Goal: Information Seeking & Learning: Check status

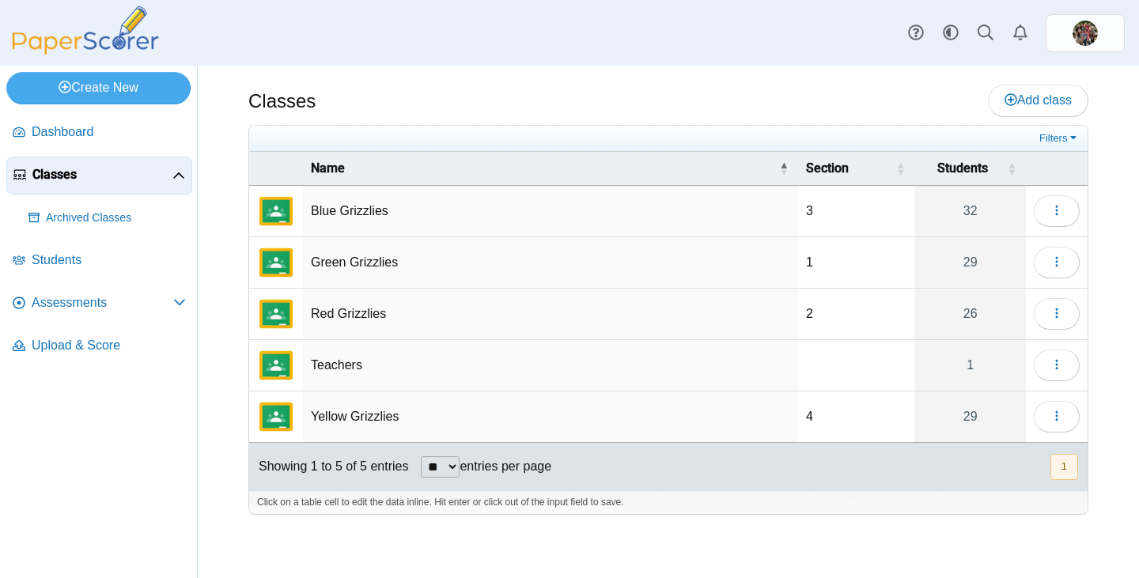
click at [333, 206] on td "Blue Grizzlies" at bounding box center [550, 211] width 495 height 51
click at [1053, 215] on icon "button" at bounding box center [1056, 210] width 13 height 13
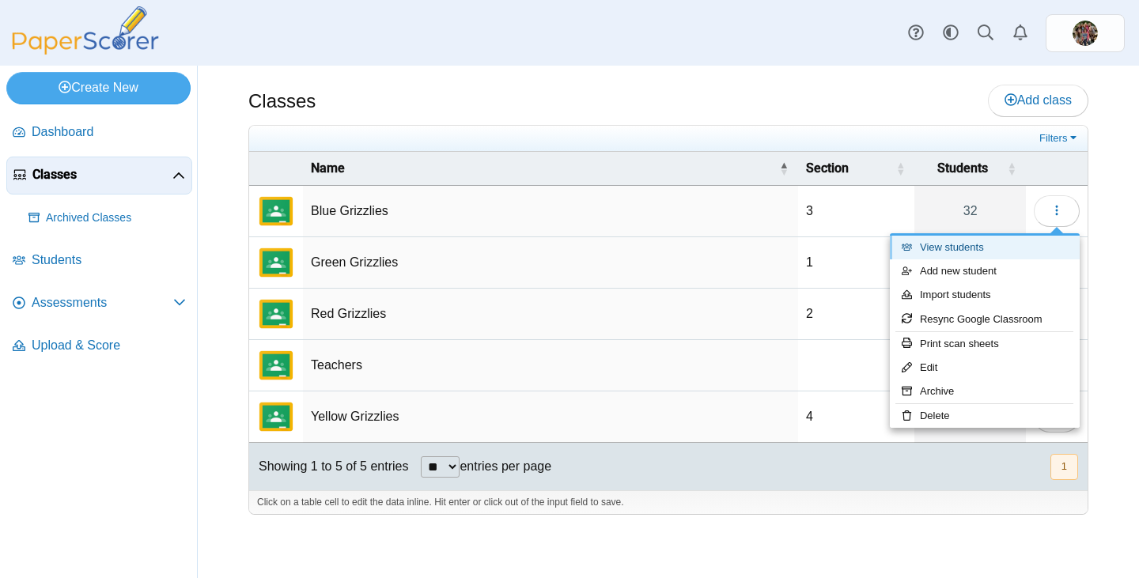
click at [941, 250] on link "View students" at bounding box center [985, 248] width 190 height 24
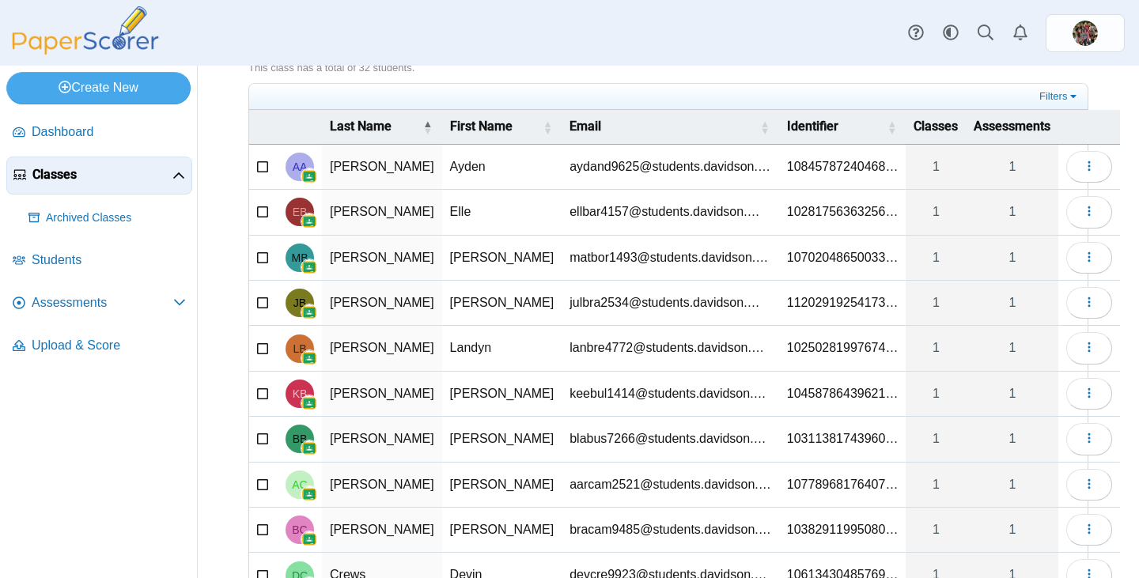
scroll to position [187, 0]
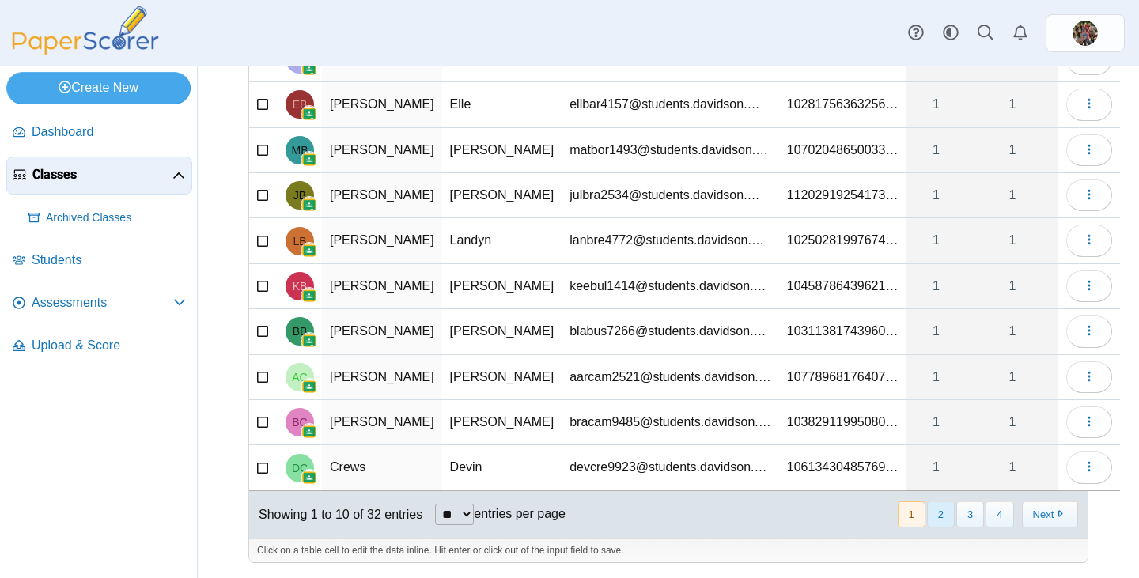
click at [934, 516] on button "2" at bounding box center [941, 514] width 28 height 26
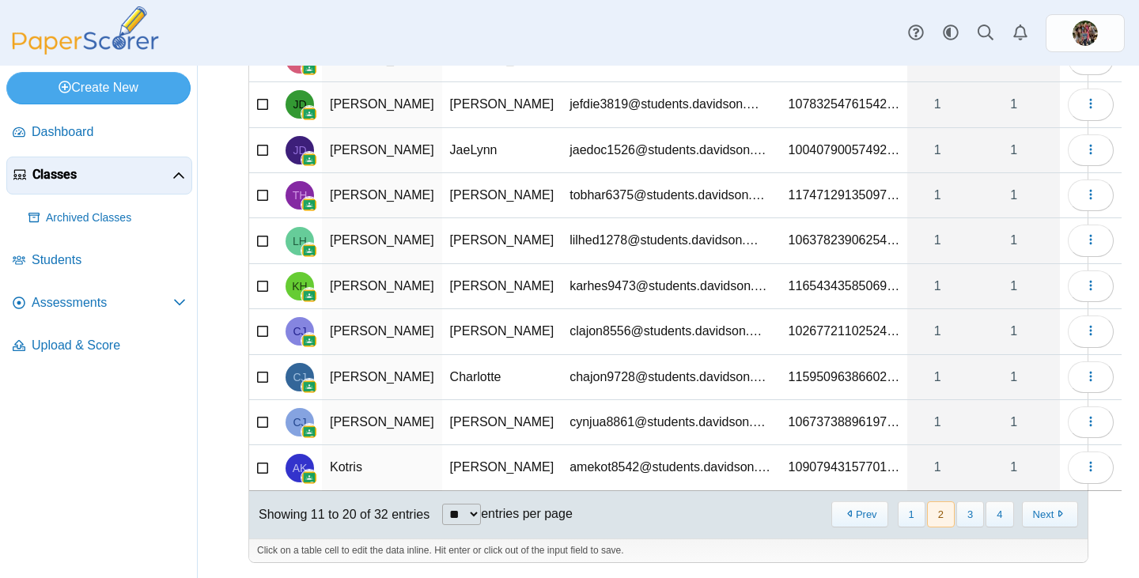
click at [452, 101] on td "Jeffrey" at bounding box center [502, 104] width 120 height 45
click at [1084, 104] on icon "button" at bounding box center [1090, 103] width 13 height 13
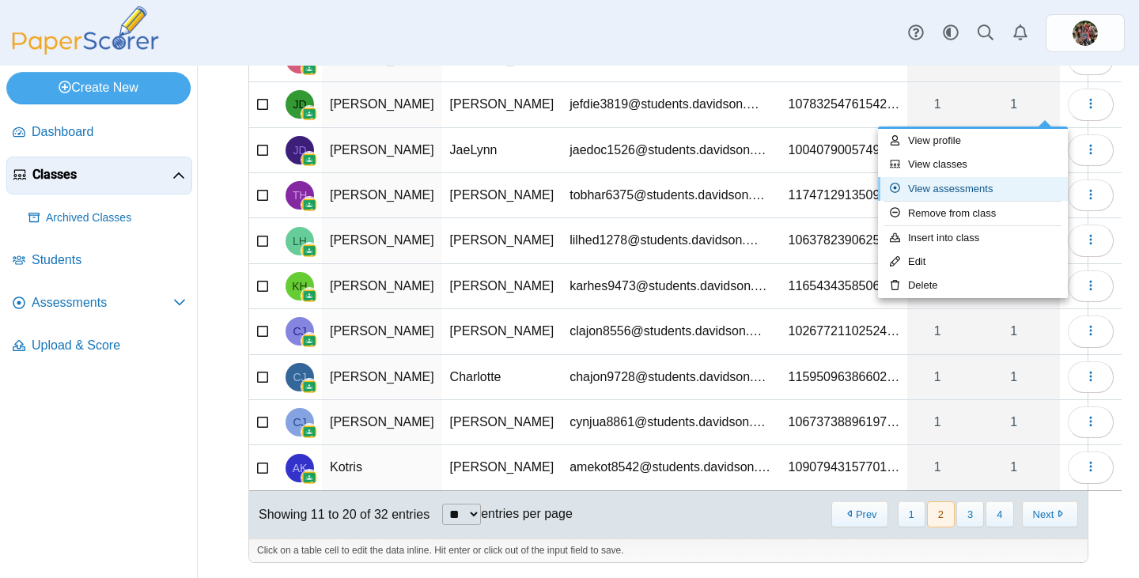
click at [959, 187] on link "View assessments" at bounding box center [973, 189] width 190 height 24
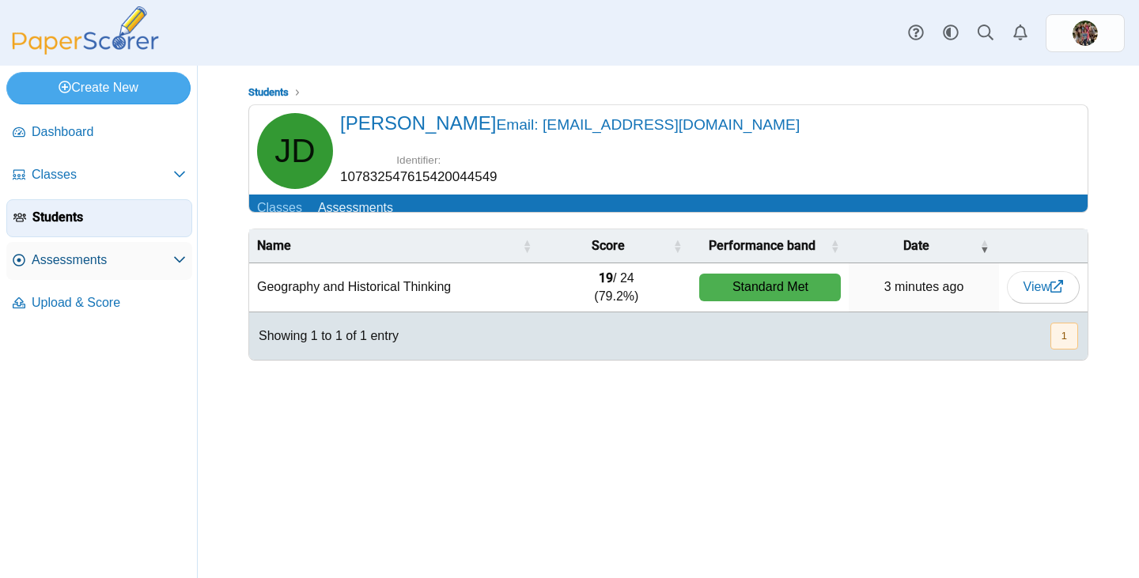
click at [71, 267] on span "Assessments" at bounding box center [103, 260] width 142 height 17
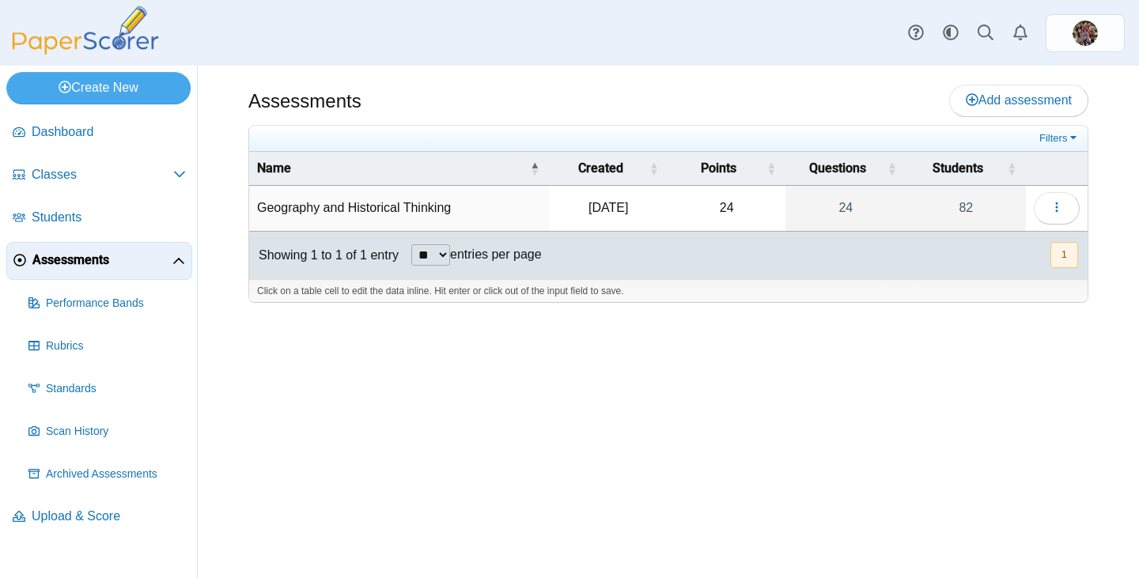
click at [412, 209] on td "Geography and Historical Thinking" at bounding box center [399, 208] width 300 height 45
click at [1062, 202] on icon "button" at bounding box center [1056, 207] width 13 height 13
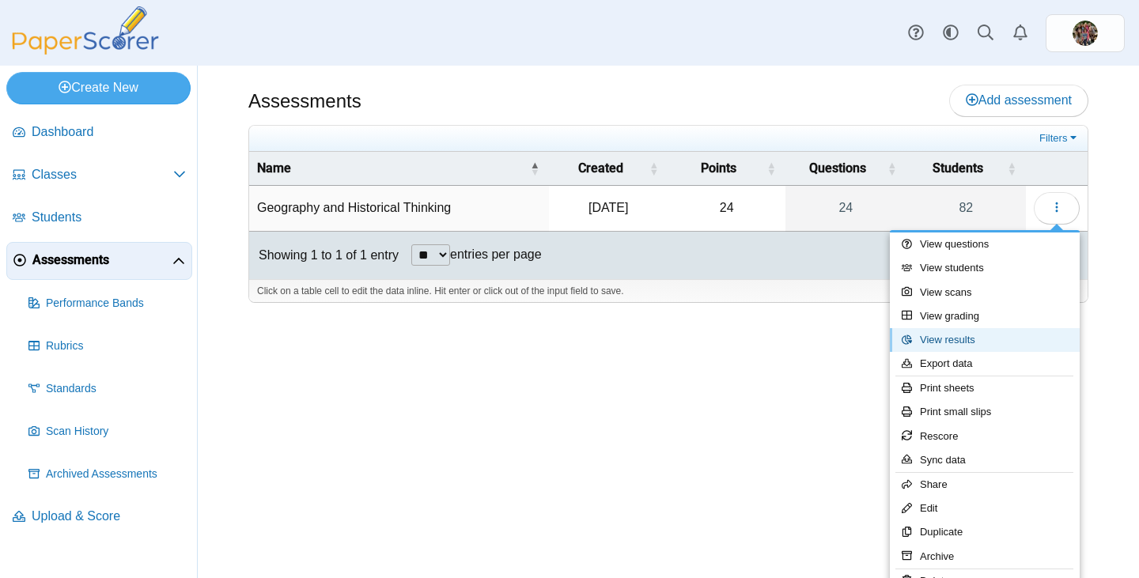
click at [951, 340] on link "View results" at bounding box center [985, 340] width 190 height 24
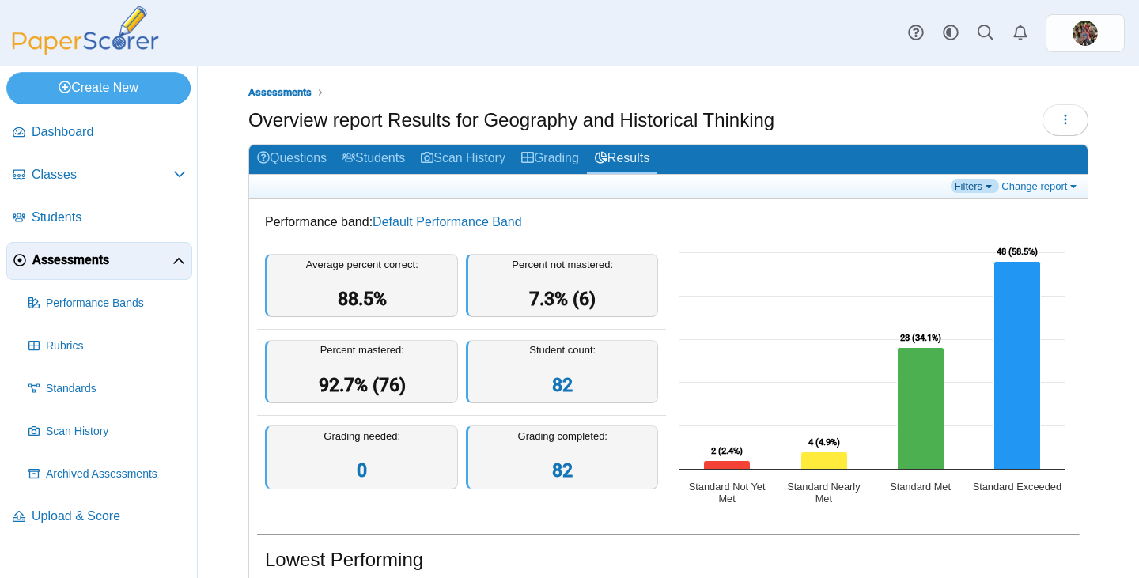
click at [964, 184] on link "Filters" at bounding box center [975, 186] width 48 height 13
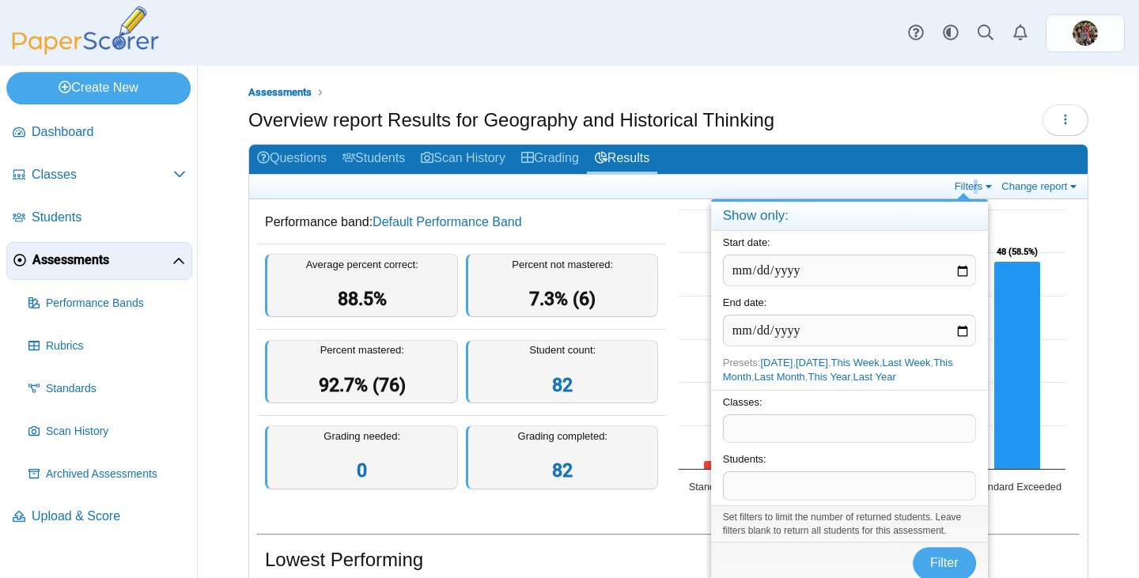
click at [774, 426] on span at bounding box center [850, 428] width 252 height 27
click at [926, 550] on button "Filter" at bounding box center [944, 563] width 63 height 32
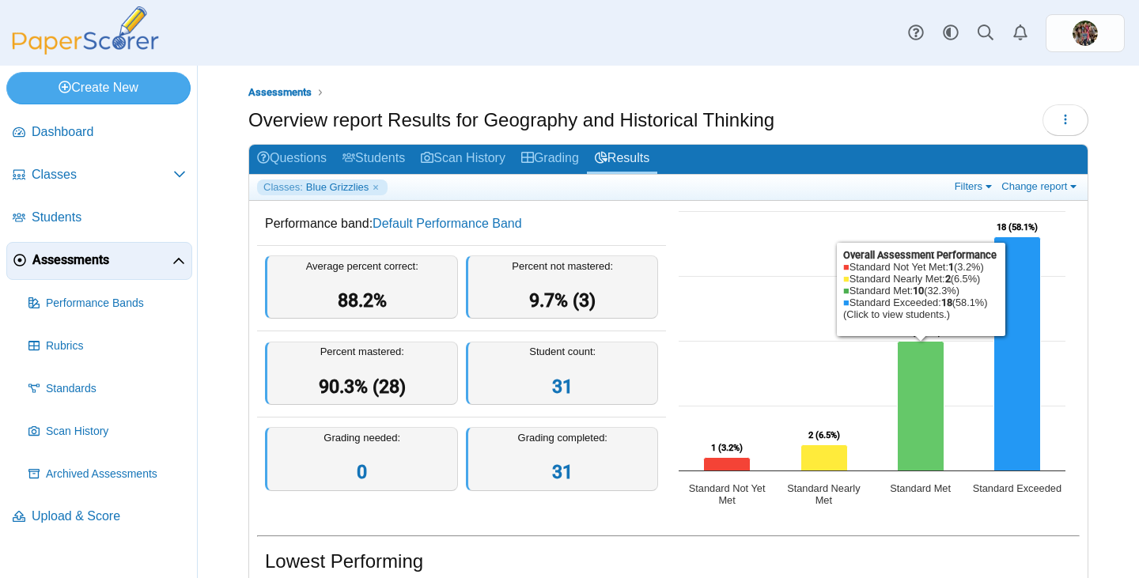
click at [910, 392] on icon "Standard Met, 10. Overall Assessment Performance." at bounding box center [921, 407] width 47 height 130
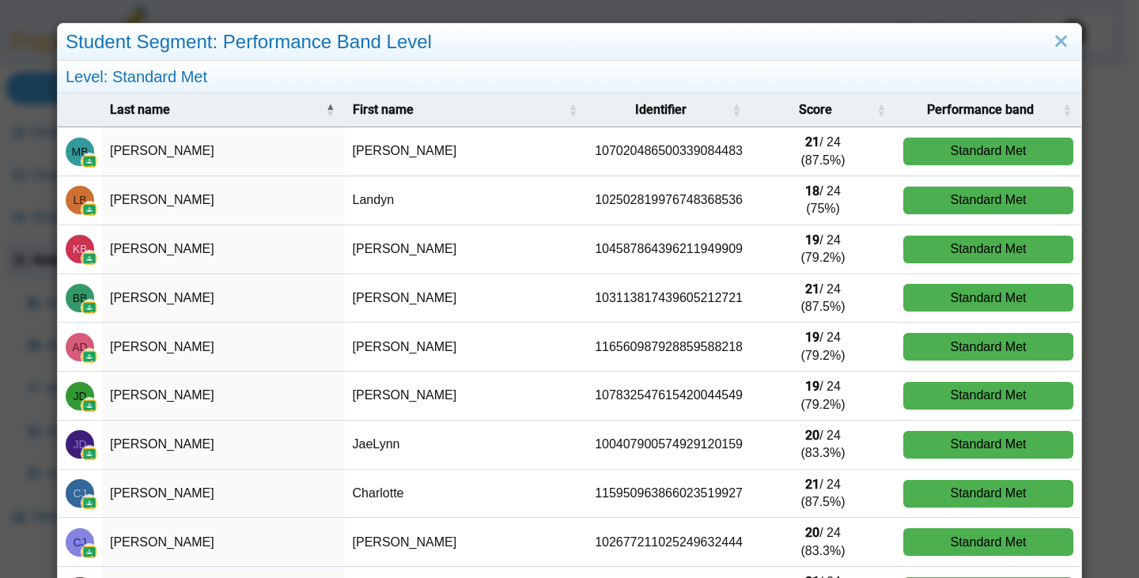
scroll to position [136, 0]
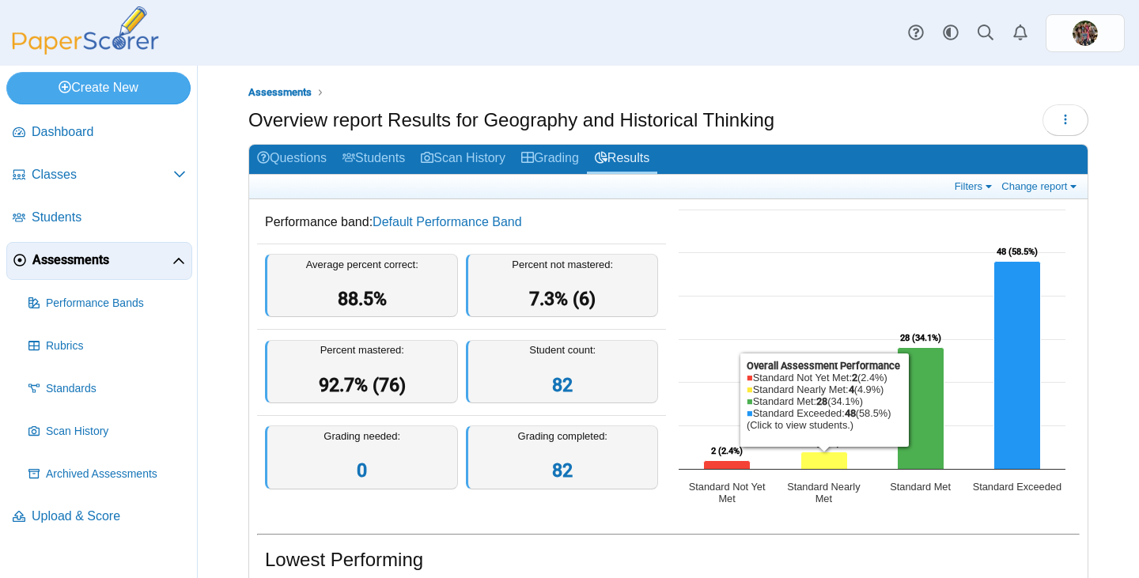
click at [821, 466] on icon "Standard Nearly Met, 4. Overall Assessment Performance." at bounding box center [824, 460] width 47 height 17
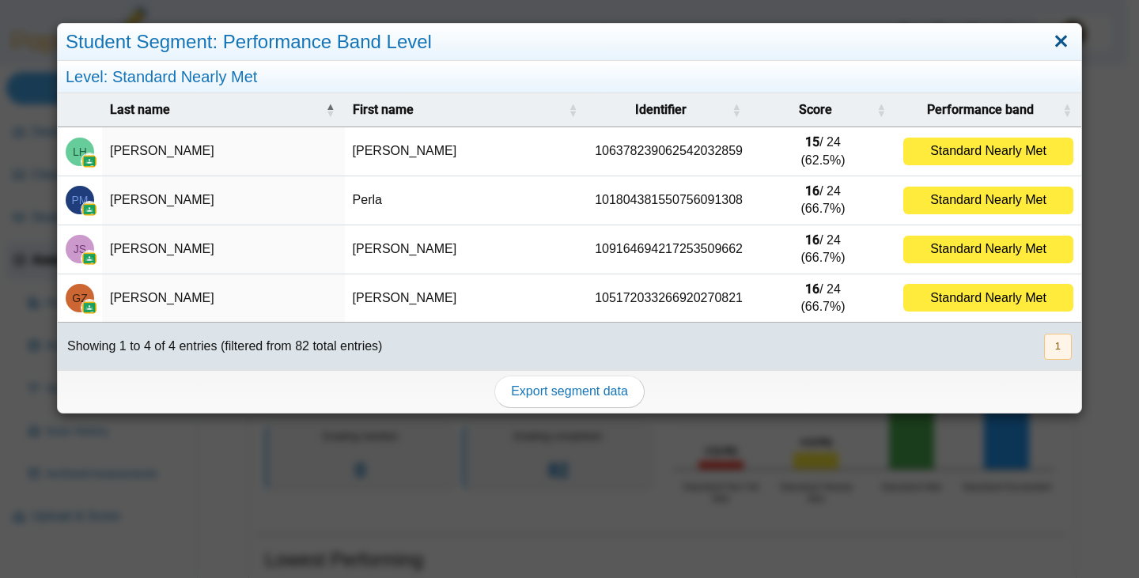
click at [1051, 37] on link "Close" at bounding box center [1061, 41] width 25 height 27
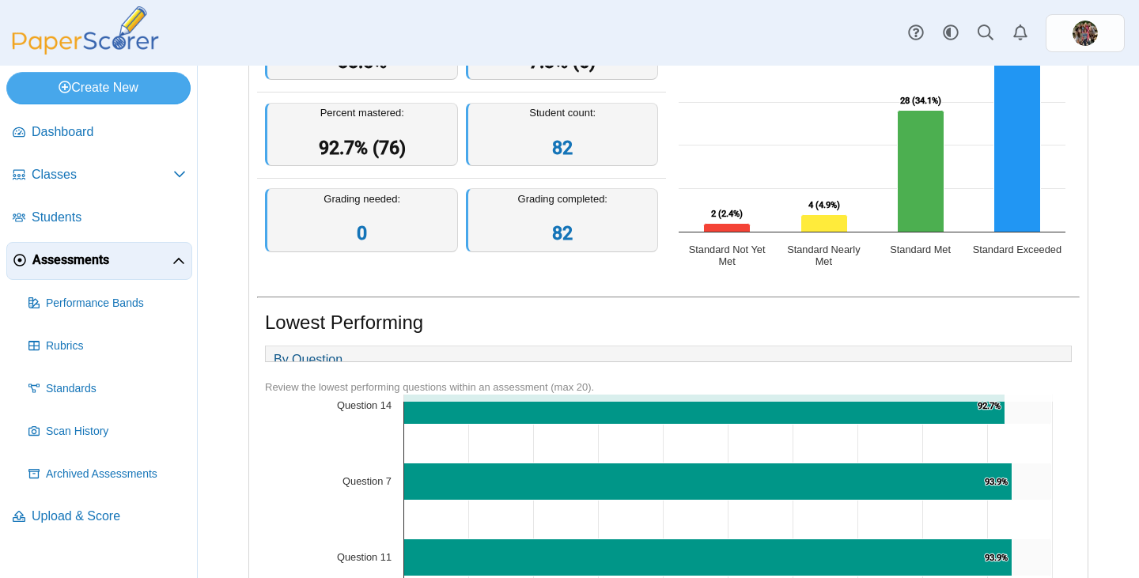
scroll to position [949, 0]
